Goal: Task Accomplishment & Management: Manage account settings

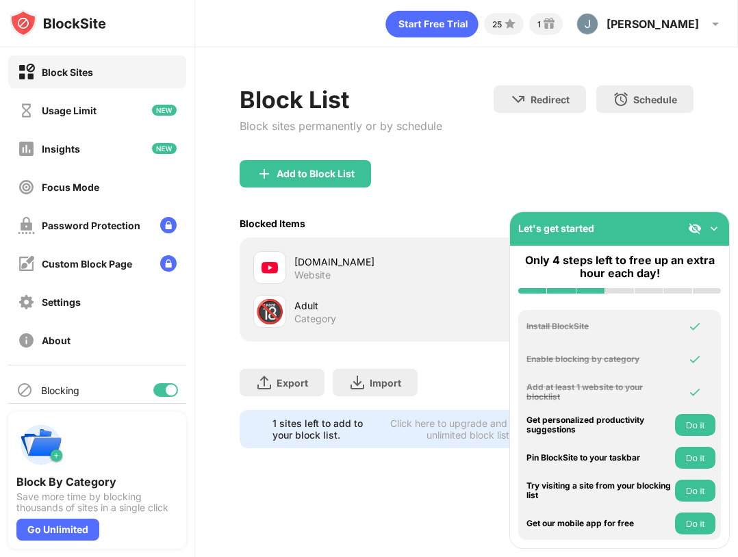
click at [714, 229] on img at bounding box center [714, 229] width 14 height 14
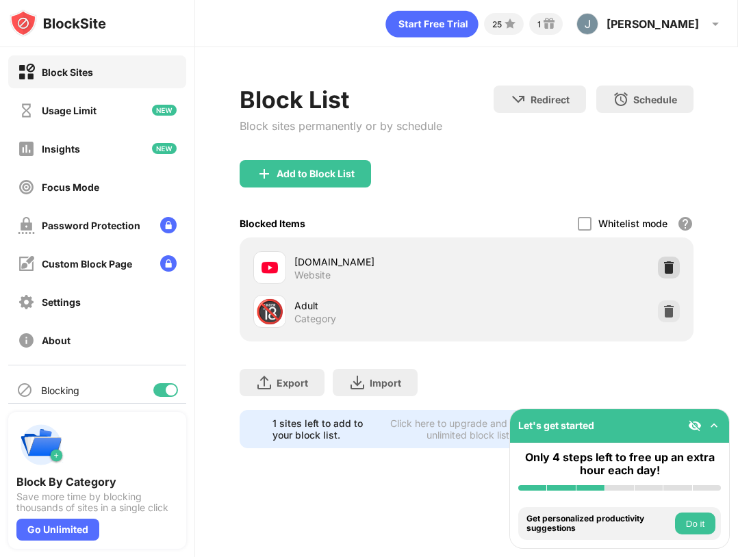
click at [669, 265] on img at bounding box center [669, 268] width 14 height 14
